Goal: Navigation & Orientation: Go to known website

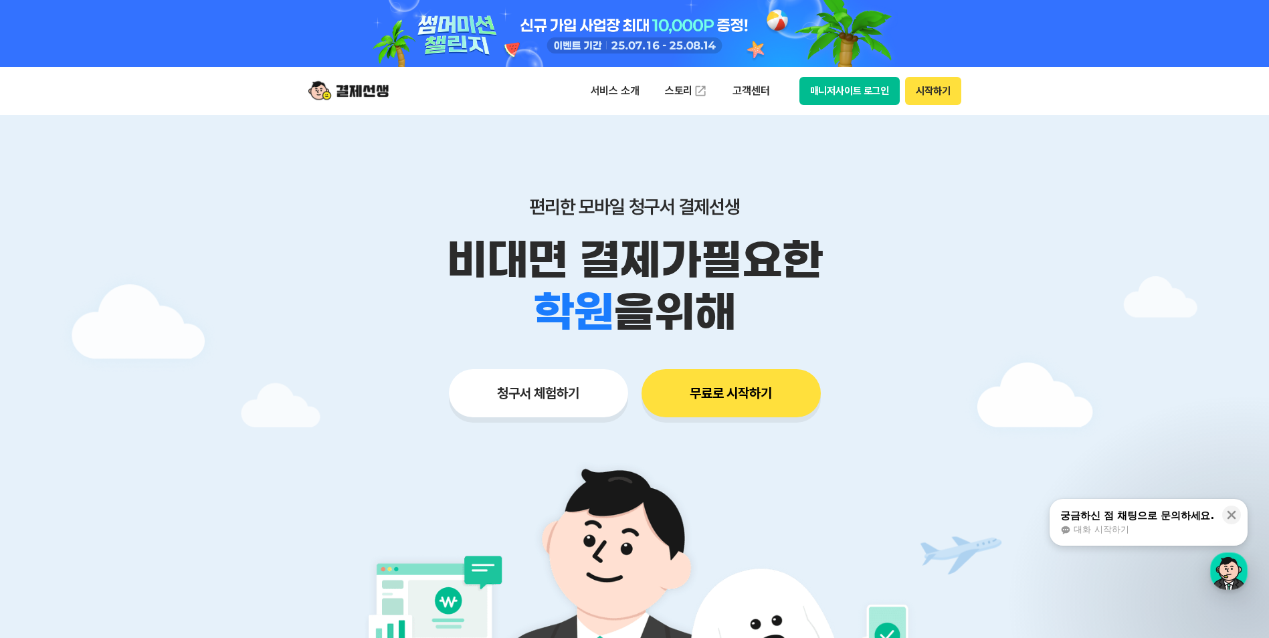
click at [842, 88] on button "매니저사이트 로그인" at bounding box center [849, 91] width 101 height 28
click at [865, 82] on button "매니저사이트 로그인" at bounding box center [849, 91] width 101 height 28
click at [837, 84] on button "매니저사이트 로그인" at bounding box center [849, 91] width 101 height 28
click at [824, 89] on button "매니저사이트 로그인" at bounding box center [849, 91] width 101 height 28
click at [831, 91] on button "매니저사이트 로그인" at bounding box center [849, 91] width 101 height 28
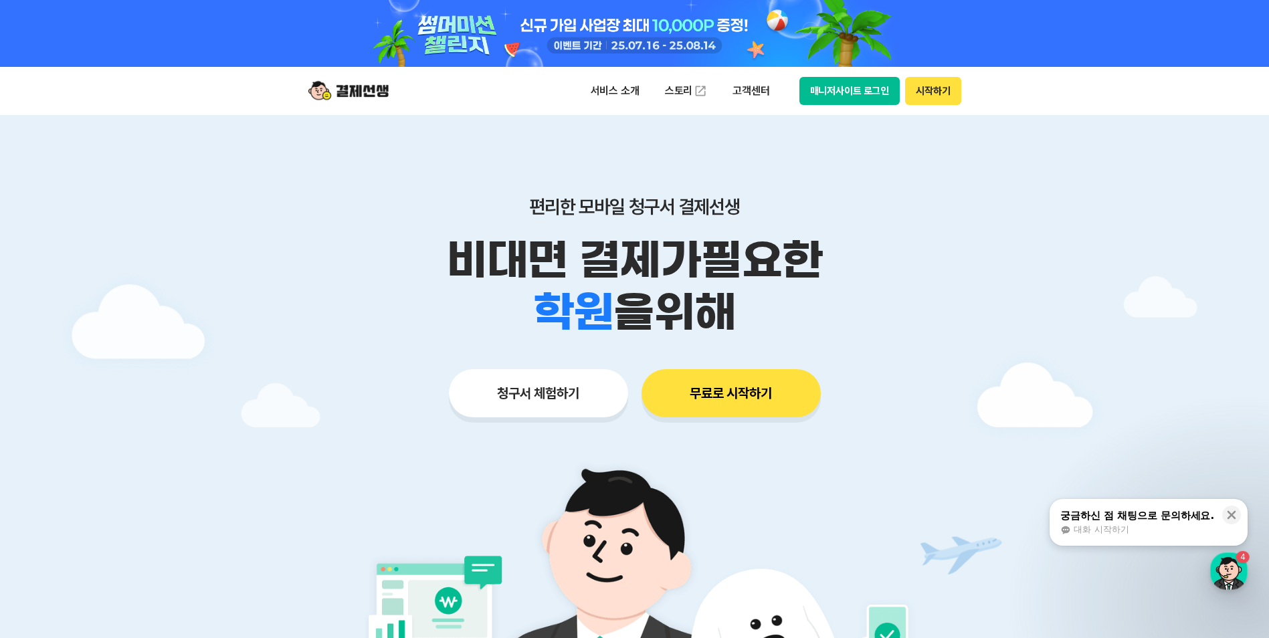
click at [851, 83] on button "매니저사이트 로그인" at bounding box center [849, 91] width 101 height 28
click at [849, 80] on button "매니저사이트 로그인" at bounding box center [849, 91] width 101 height 28
click at [838, 90] on button "매니저사이트 로그인" at bounding box center [849, 91] width 101 height 28
click at [823, 90] on button "매니저사이트 로그인" at bounding box center [849, 91] width 101 height 28
click at [837, 89] on button "매니저사이트 로그인" at bounding box center [849, 91] width 101 height 28
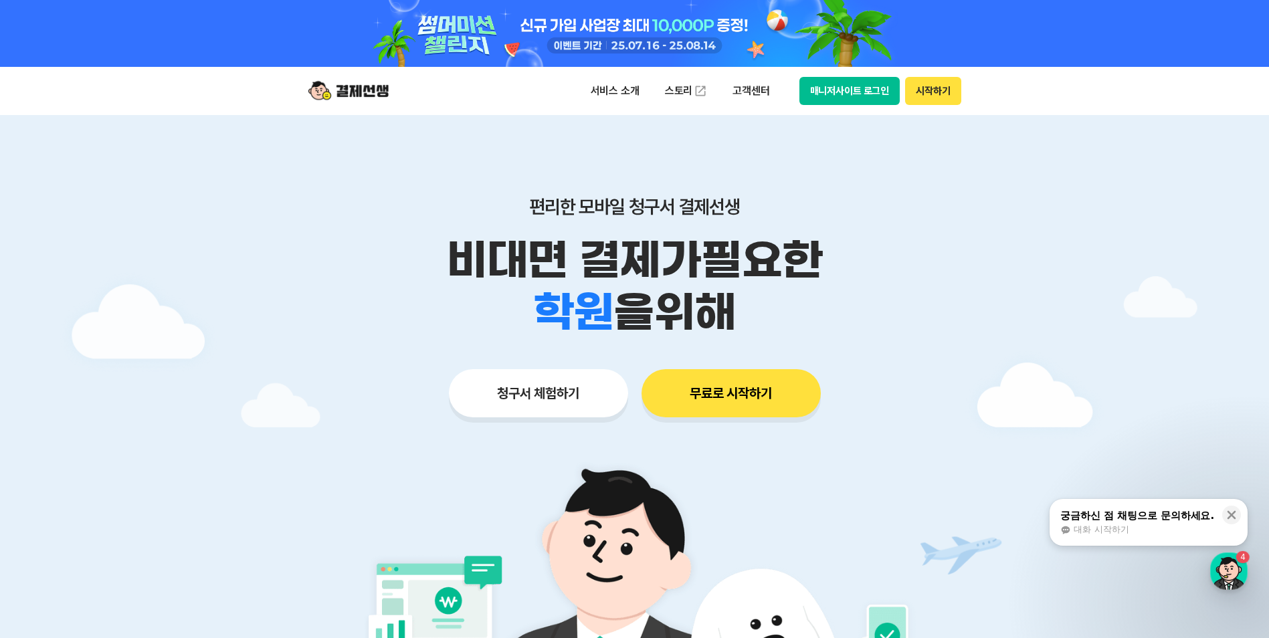
click at [841, 85] on button "매니저사이트 로그인" at bounding box center [849, 91] width 101 height 28
click at [827, 90] on button "매니저사이트 로그인" at bounding box center [849, 91] width 101 height 28
click at [824, 96] on button "매니저사이트 로그인" at bounding box center [849, 91] width 101 height 28
click at [842, 87] on button "매니저사이트 로그인" at bounding box center [849, 91] width 101 height 28
